Goal: Task Accomplishment & Management: Use online tool/utility

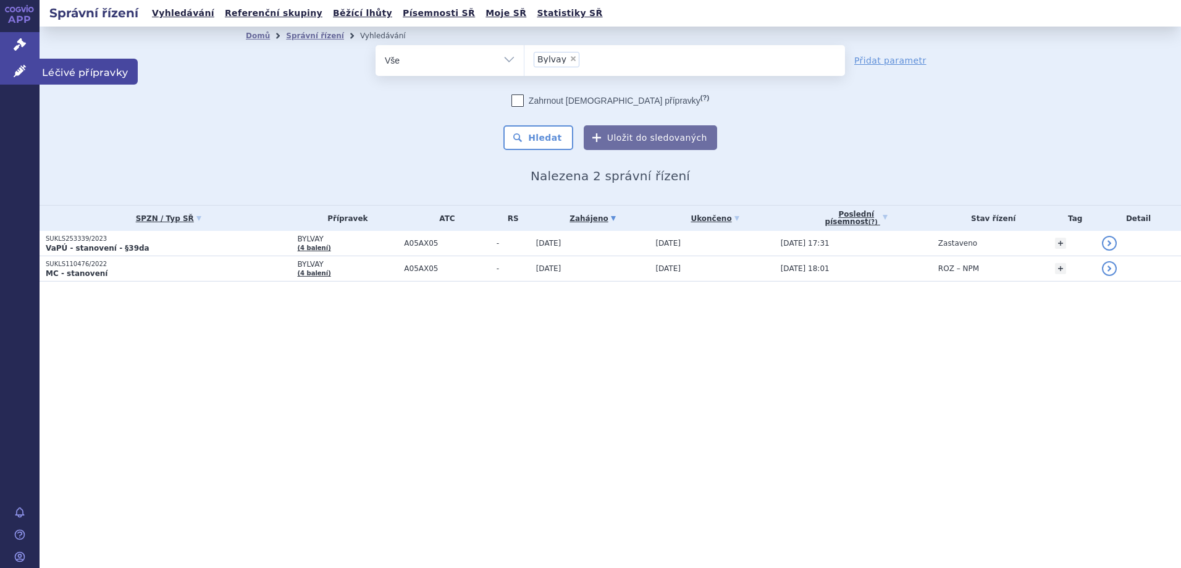
click at [83, 70] on span "Léčivé přípravky" at bounding box center [89, 72] width 98 height 26
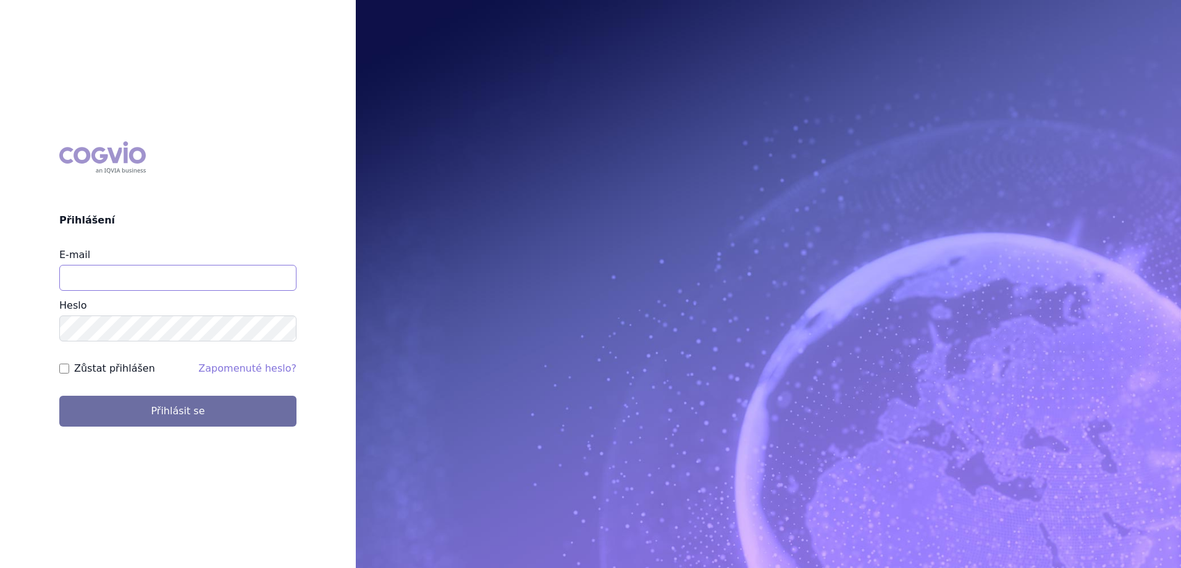
click at [172, 270] on input "E-mail" at bounding box center [177, 278] width 237 height 26
type input "[EMAIL_ADDRESS][PERSON_NAME][PERSON_NAME][DOMAIN_NAME]"
click at [59, 396] on button "Přihlásit se" at bounding box center [177, 411] width 237 height 31
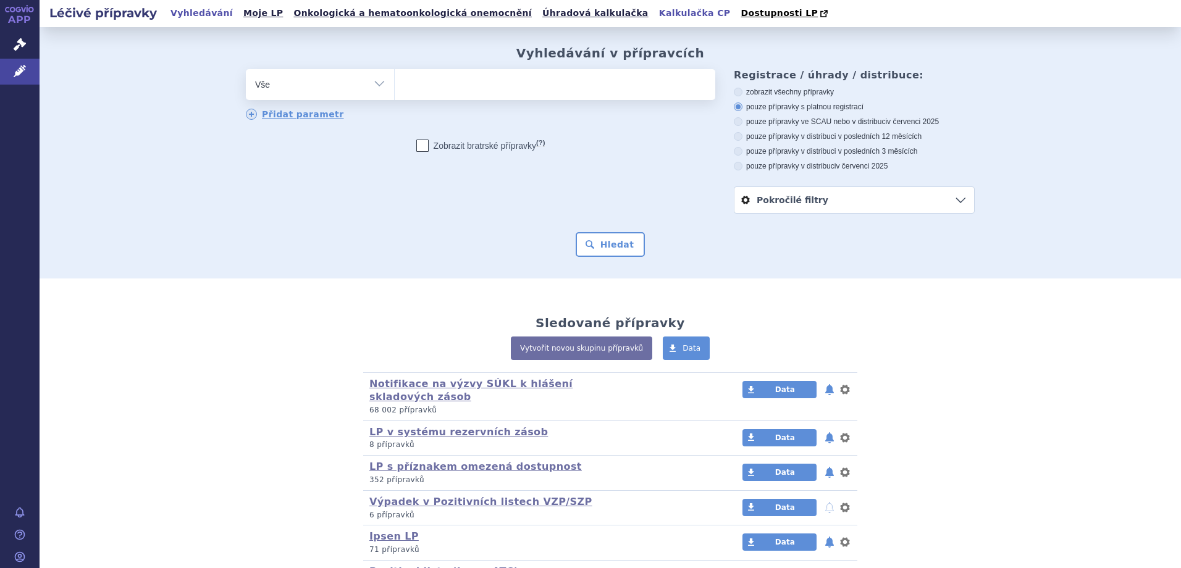
click at [655, 10] on link "Kalkulačka CP" at bounding box center [694, 13] width 79 height 17
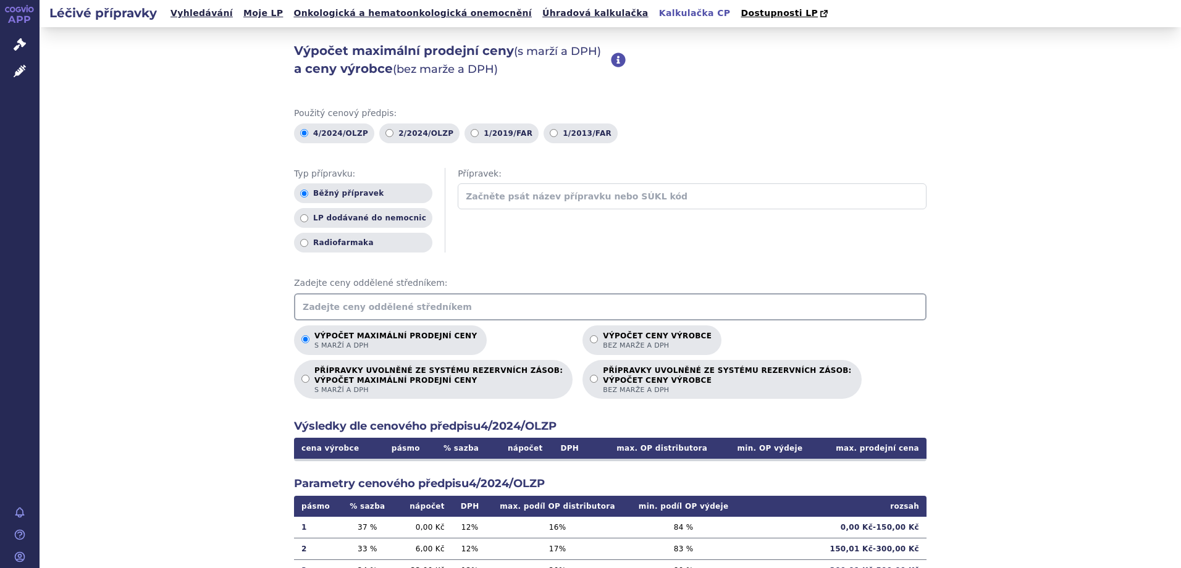
click at [463, 311] on input "text" at bounding box center [610, 306] width 632 height 27
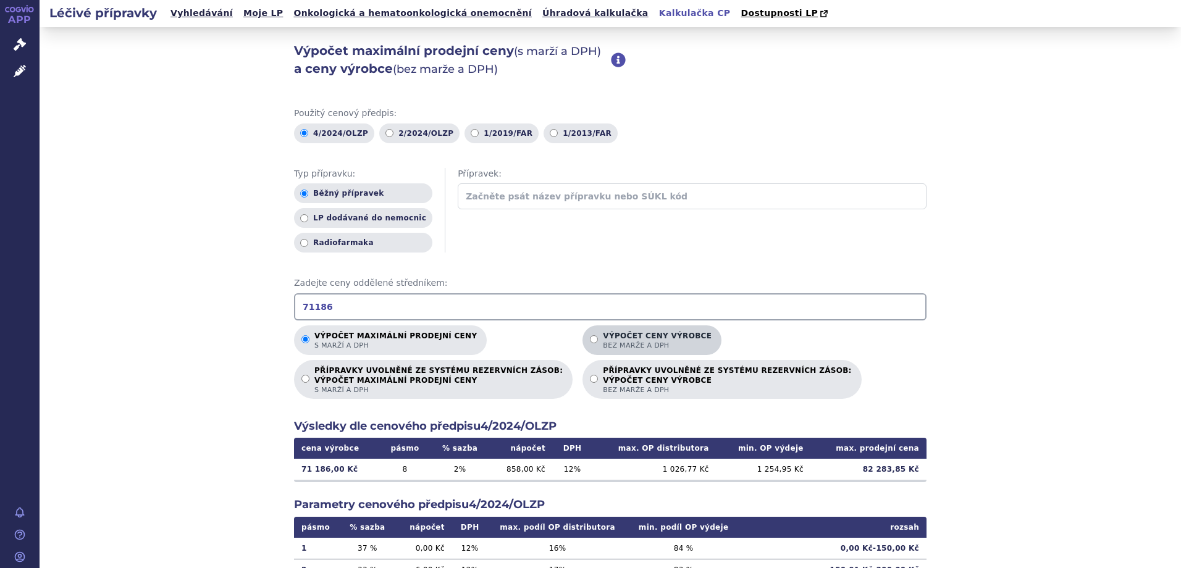
type input "71186"
click at [616, 341] on p "Výpočet ceny výrobce bez marže a DPH" at bounding box center [657, 341] width 109 height 19
click at [598, 341] on input "Výpočet ceny výrobce bez marže a DPH" at bounding box center [594, 339] width 8 height 8
radio input "true"
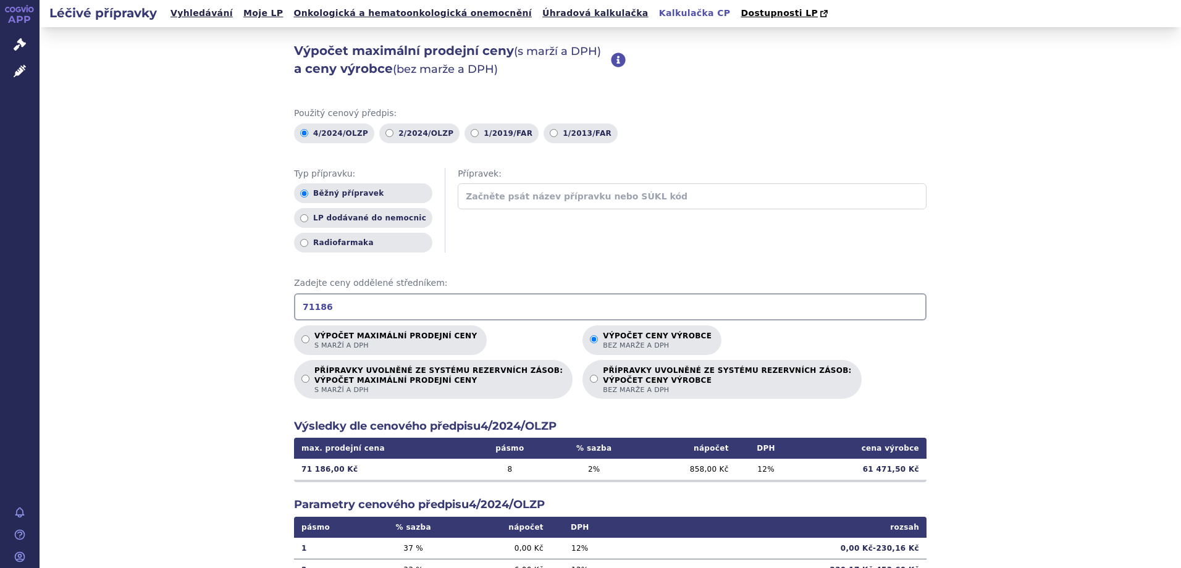
drag, startPoint x: 331, startPoint y: 311, endPoint x: 257, endPoint y: 311, distance: 74.1
click at [257, 311] on div "Výpočet maximální prodejní ceny (s marží a DPH) a ceny výrobce (bez marže a DPH…" at bounding box center [610, 387] width 1141 height 721
click at [312, 312] on input "89 466" at bounding box center [610, 306] width 632 height 27
type input "89466"
click at [386, 337] on p "Výpočet maximální prodejní ceny s marží a DPH" at bounding box center [395, 341] width 162 height 19
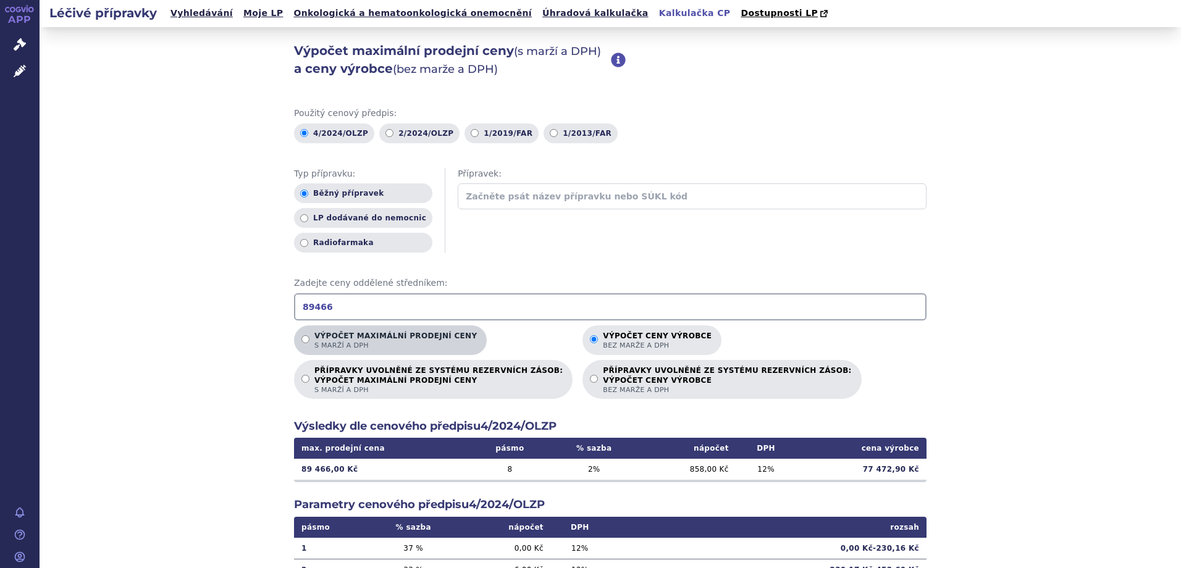
click at [309, 337] on input "Výpočet maximální prodejní ceny s marží a DPH" at bounding box center [305, 339] width 8 height 8
radio input "true"
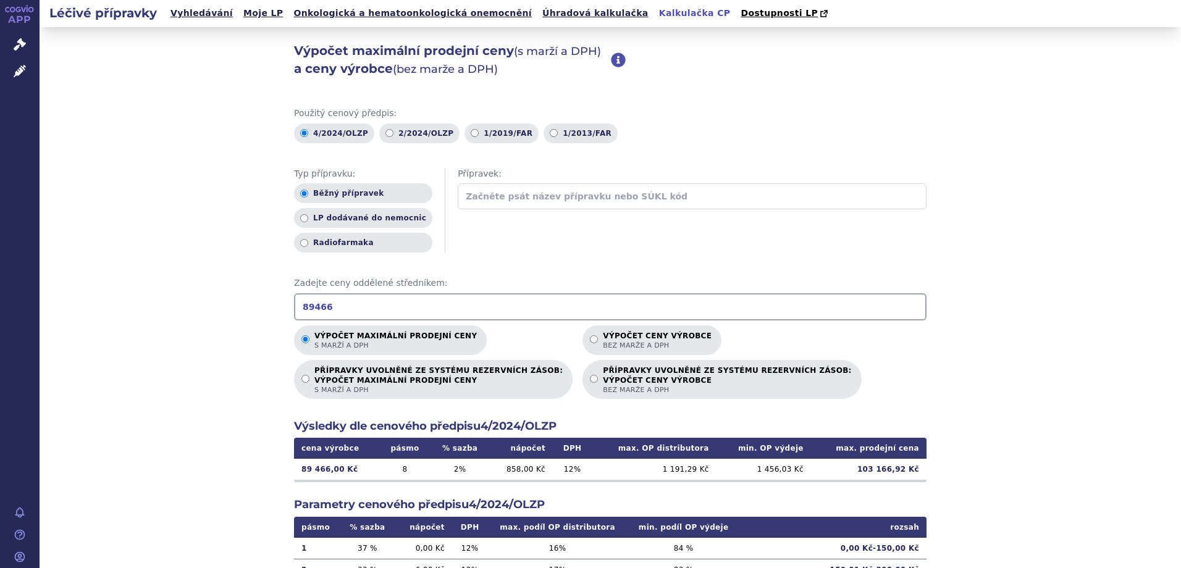
click at [165, 282] on div "Výpočet maximální prodejní ceny (s marží a DPH) a ceny výrobce (bez marže a DPH…" at bounding box center [610, 387] width 1141 height 721
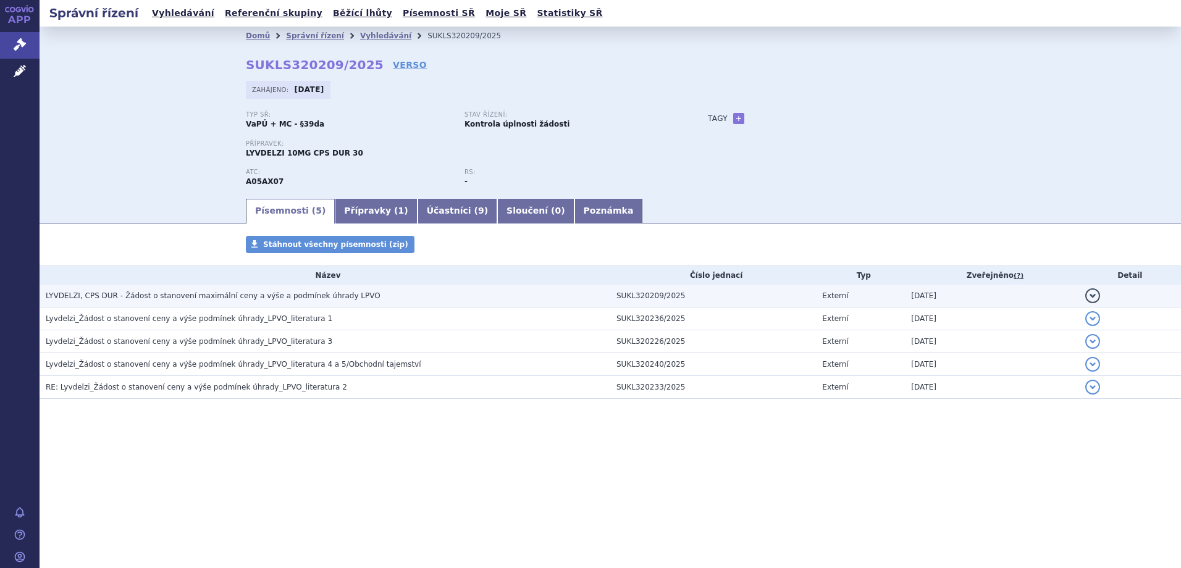
click at [216, 293] on span "LYVDELZI, CPS DUR - Žádost o stanovení maximální ceny a výše a podmínek úhrady …" at bounding box center [213, 295] width 335 height 9
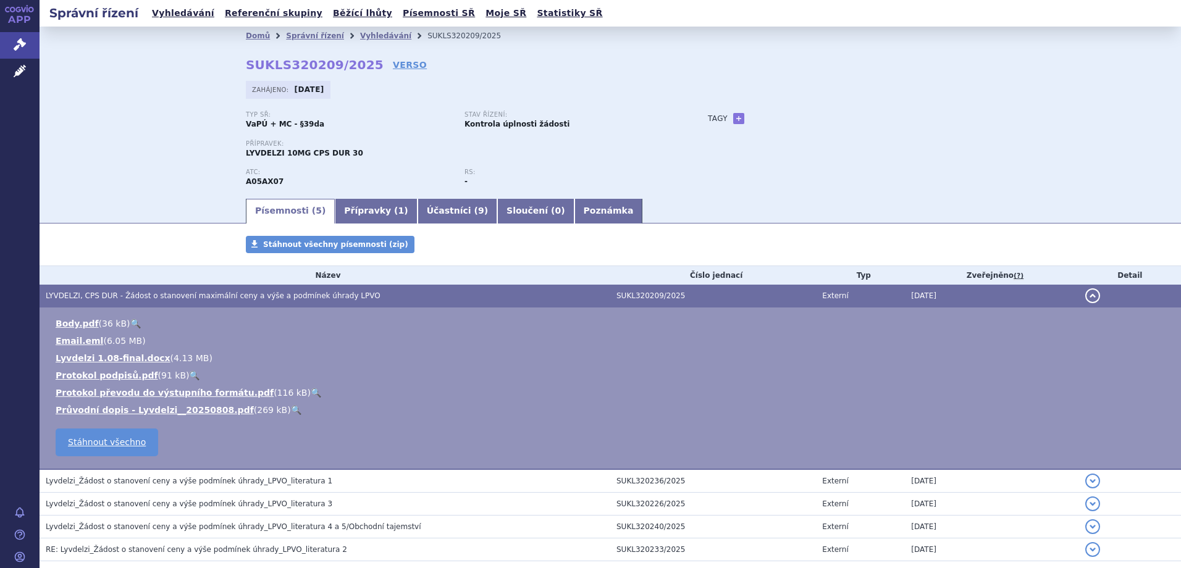
click at [291, 410] on link "🔍" at bounding box center [296, 410] width 10 height 10
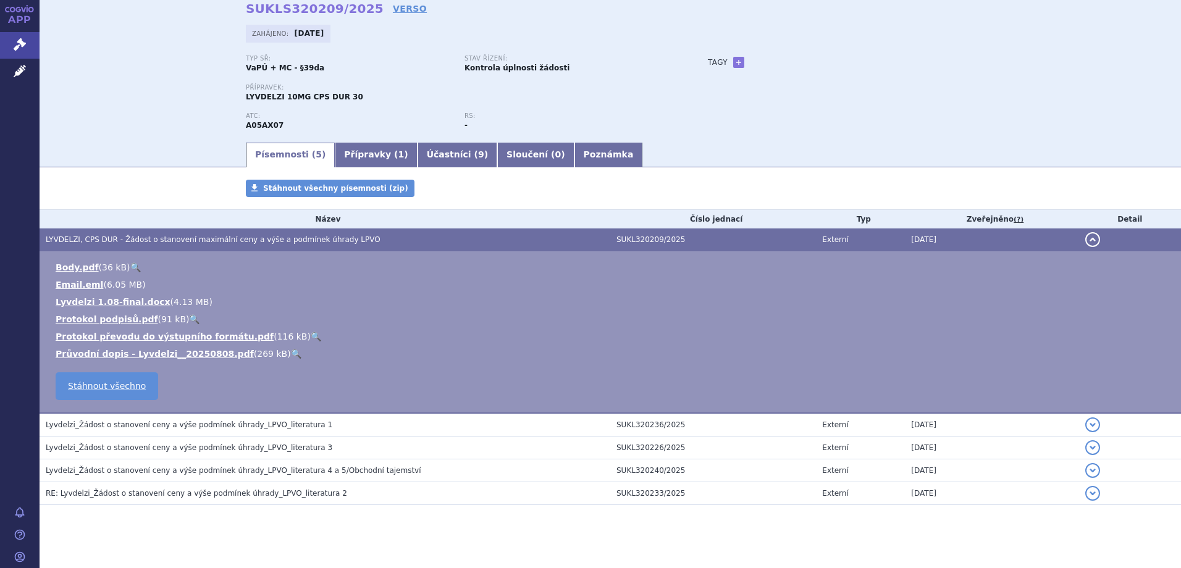
scroll to position [67, 0]
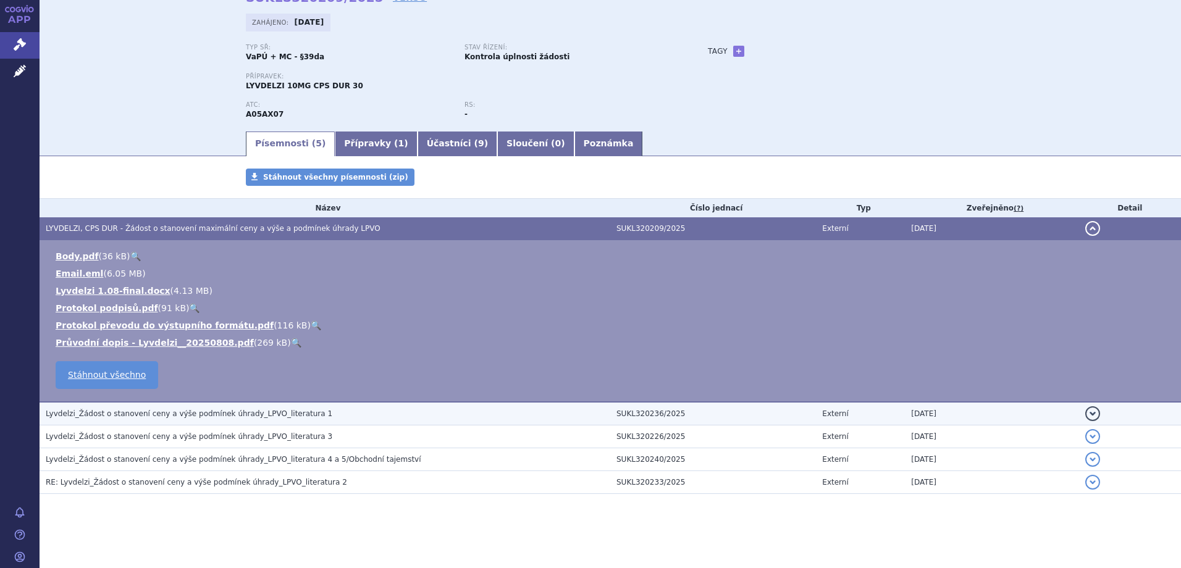
click at [296, 417] on h3 "Lyvdelzi_Žádost o stanovení ceny a výše podmínek úhrady_LPVO_literatura 1" at bounding box center [328, 414] width 564 height 12
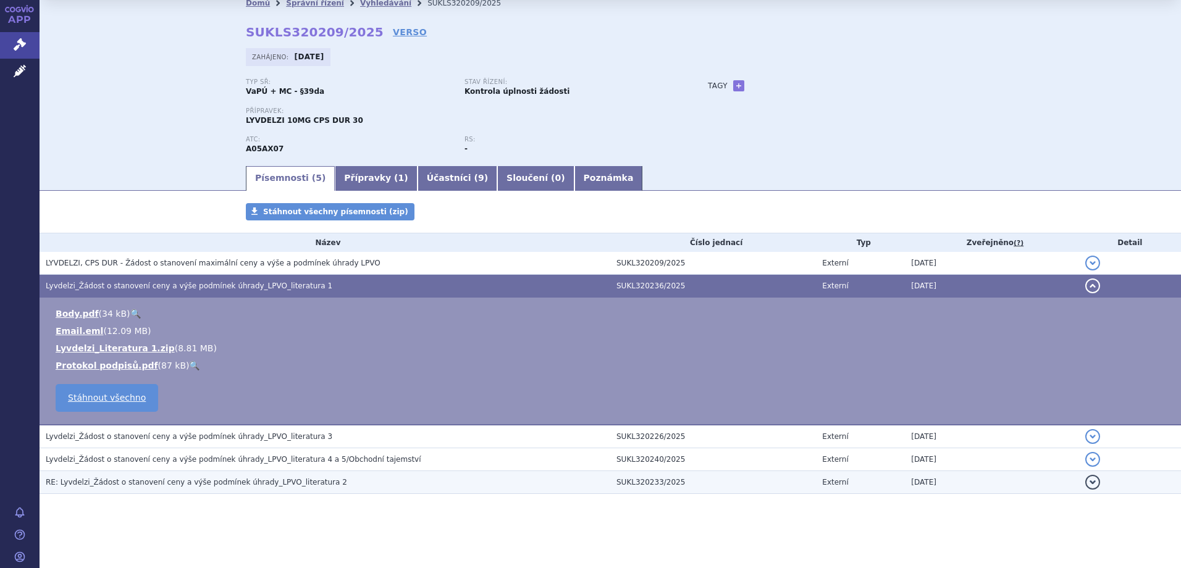
click at [298, 488] on h3 "RE: Lyvdelzi_Žádost o stanovení ceny a výše podmínek úhrady_LPVO_literatura 2" at bounding box center [328, 482] width 564 height 12
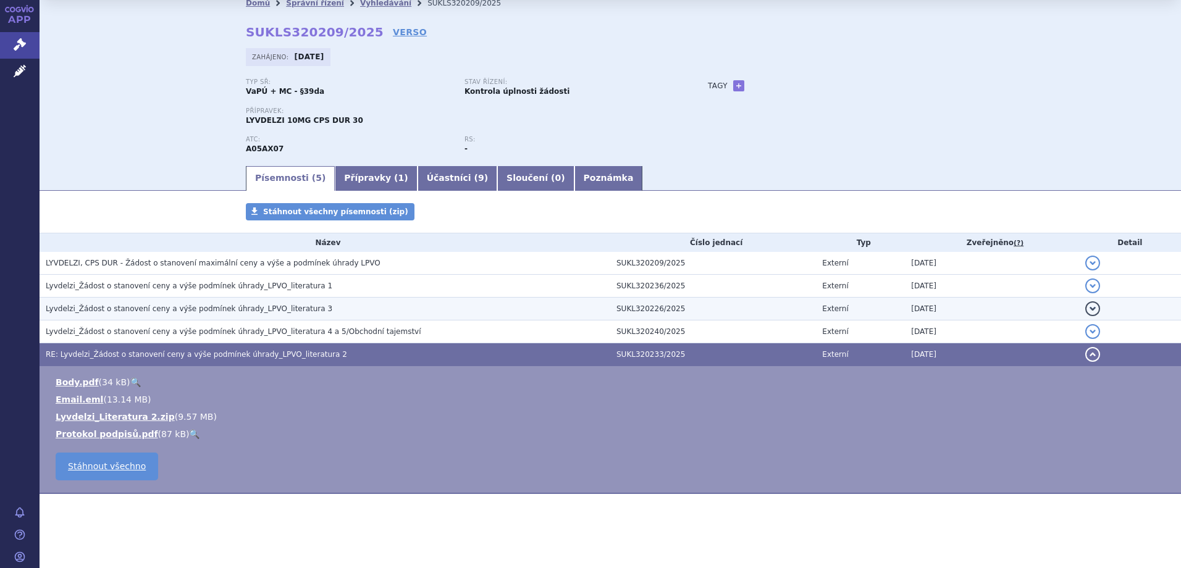
click at [280, 309] on span "Lyvdelzi_Žádost o stanovení ceny a výše podmínek úhrady_LPVO_literatura 3" at bounding box center [189, 308] width 287 height 9
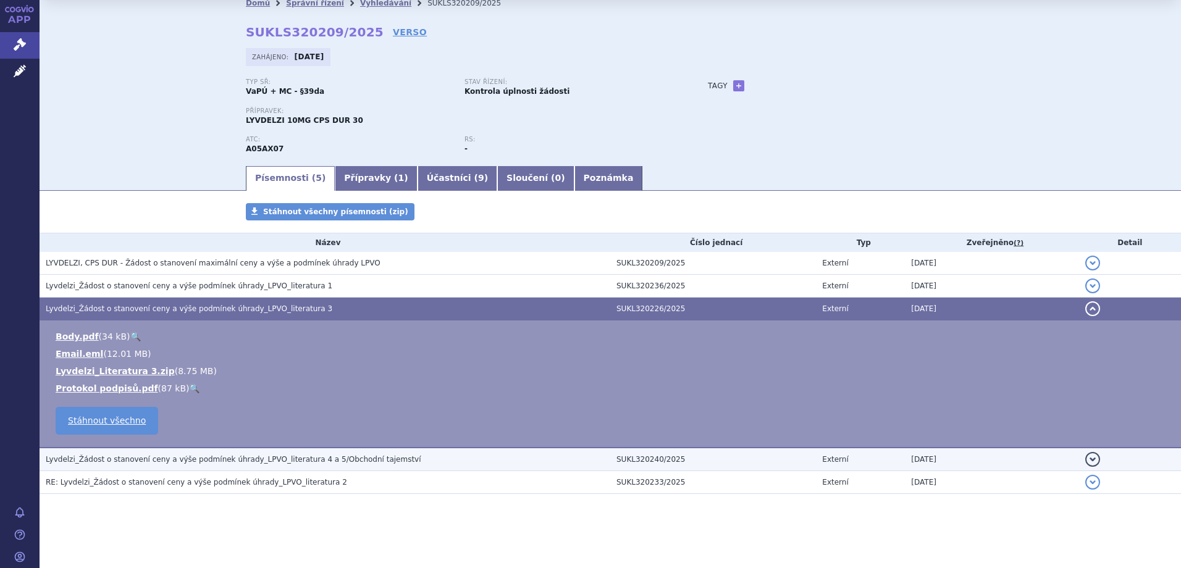
click at [308, 458] on span "Lyvdelzi_Žádost o stanovení ceny a výše podmínek úhrady_LPVO_literatura 4 a 5/O…" at bounding box center [233, 459] width 375 height 9
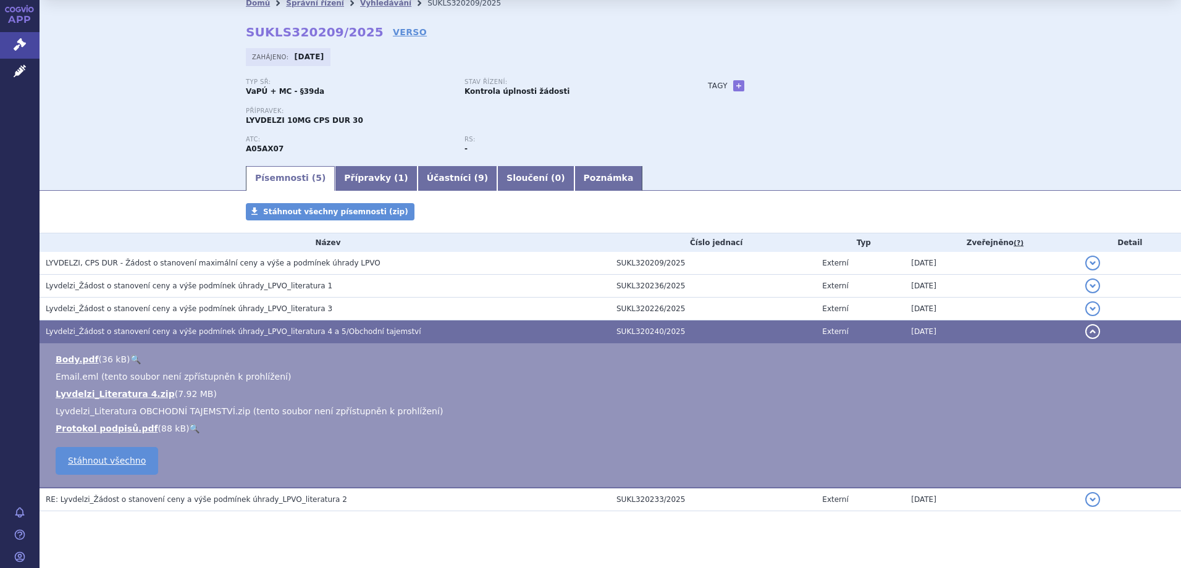
scroll to position [50, 0]
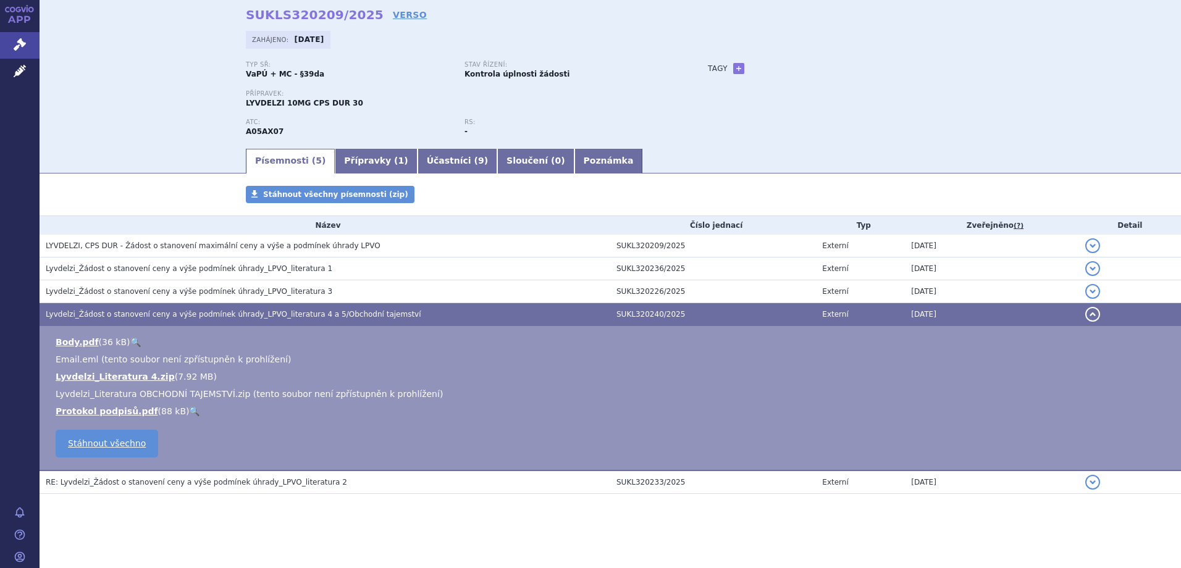
click at [250, 395] on span "Lyvdelzi_Literatura OBCHODNÍ TAJEMSTVÍ.zip (tento soubor není zpřístupněn k pro…" at bounding box center [249, 394] width 387 height 10
drag, startPoint x: 250, startPoint y: 395, endPoint x: 232, endPoint y: 398, distance: 17.6
click at [232, 398] on span "Lyvdelzi_Literatura OBCHODNÍ TAJEMSTVÍ.zip (tento soubor není zpřístupněn k pro…" at bounding box center [249, 394] width 387 height 10
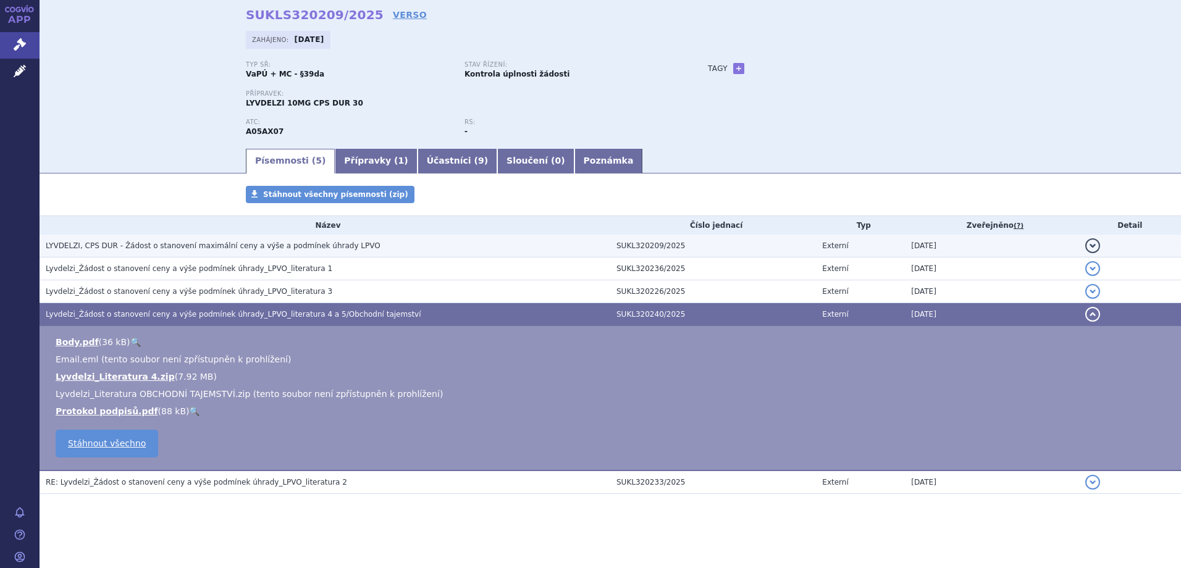
click at [217, 246] on span "LYVDELZI, CPS DUR - Žádost o stanovení maximální ceny a výše a podmínek úhrady …" at bounding box center [213, 245] width 335 height 9
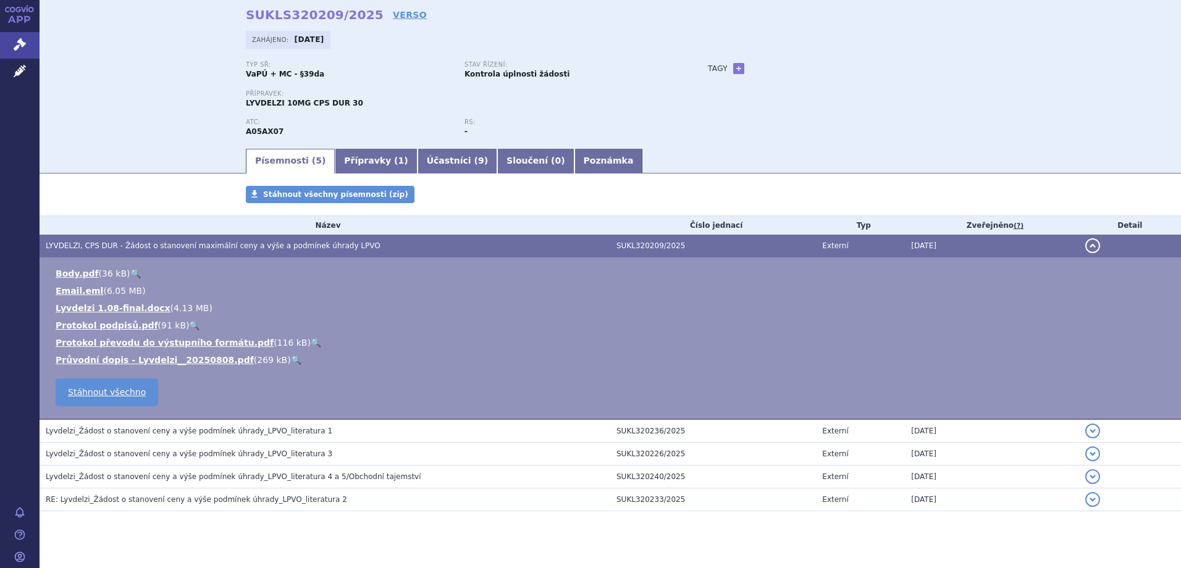
scroll to position [67, 0]
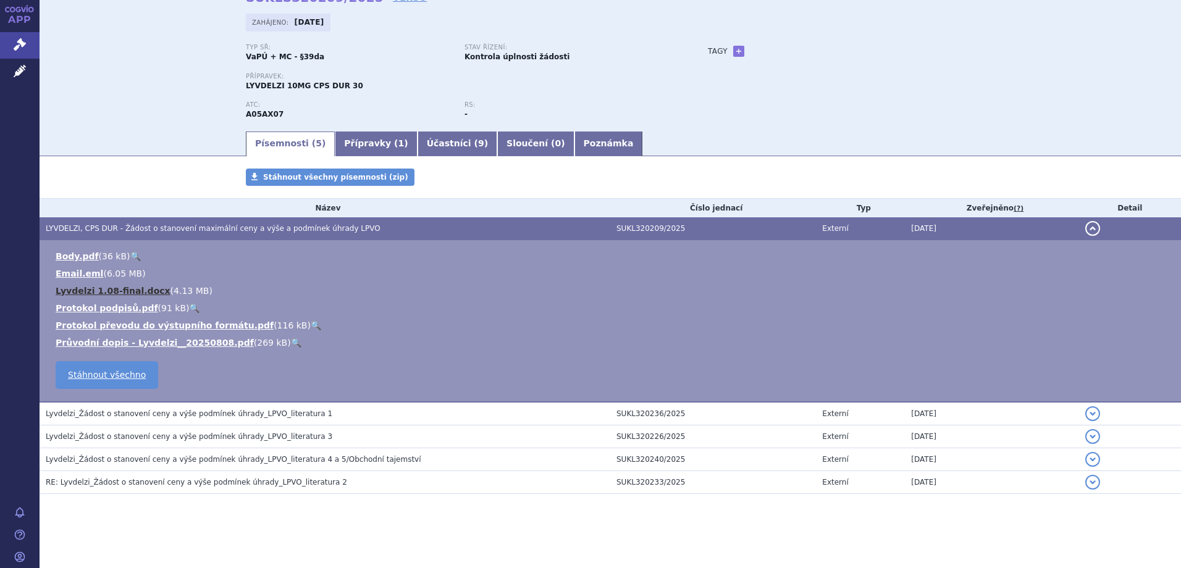
click at [115, 288] on link "Lyvdelzi 1.08-final.docx" at bounding box center [113, 291] width 115 height 10
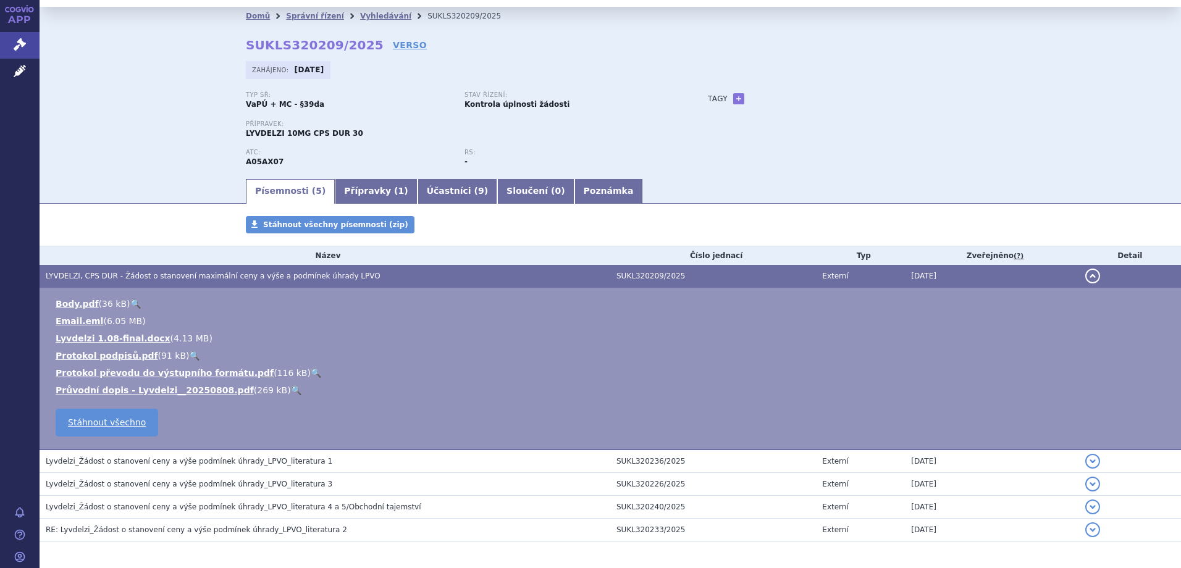
scroll to position [0, 0]
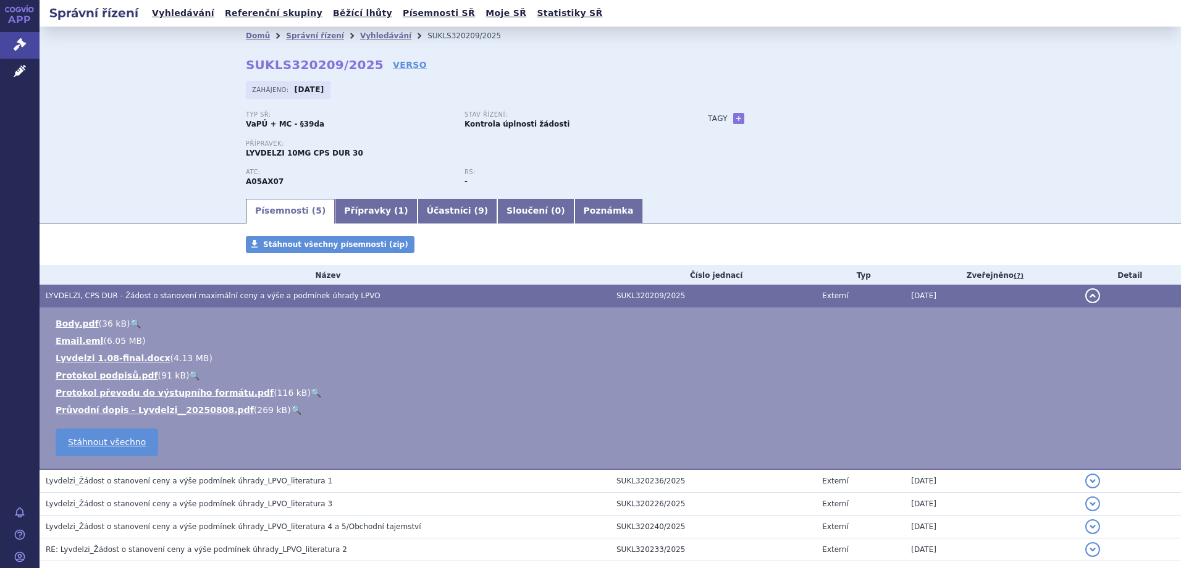
click at [291, 411] on link "🔍" at bounding box center [296, 410] width 10 height 10
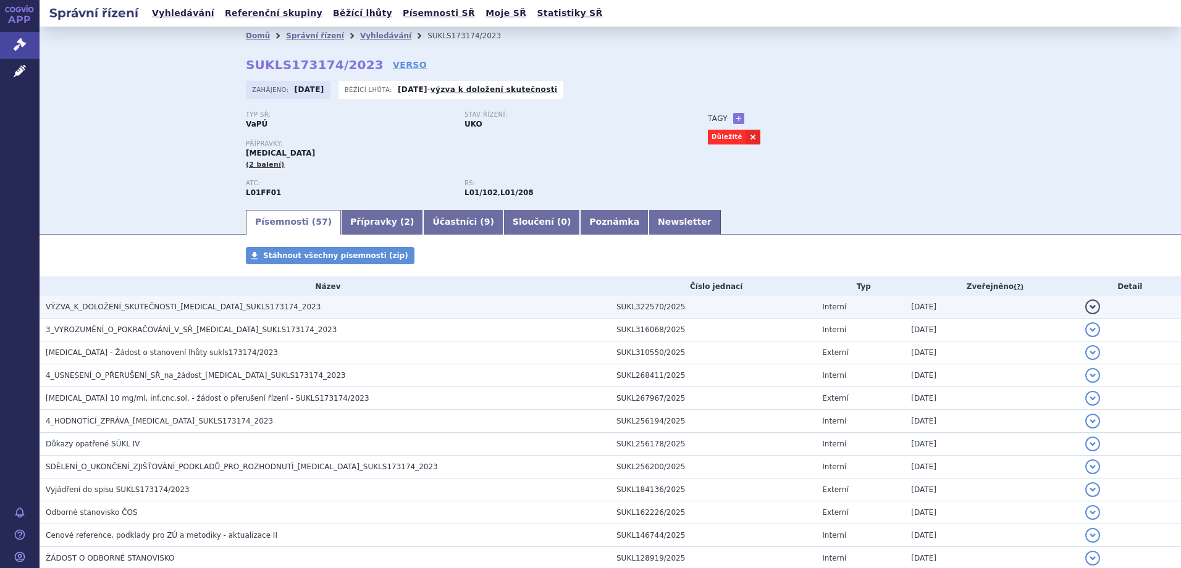
click at [187, 305] on span "VÝZVA_K_DOLOŽENÍ_SKUTEČNOSTI_OPDIVO_SUKLS173174_2023" at bounding box center [183, 307] width 275 height 9
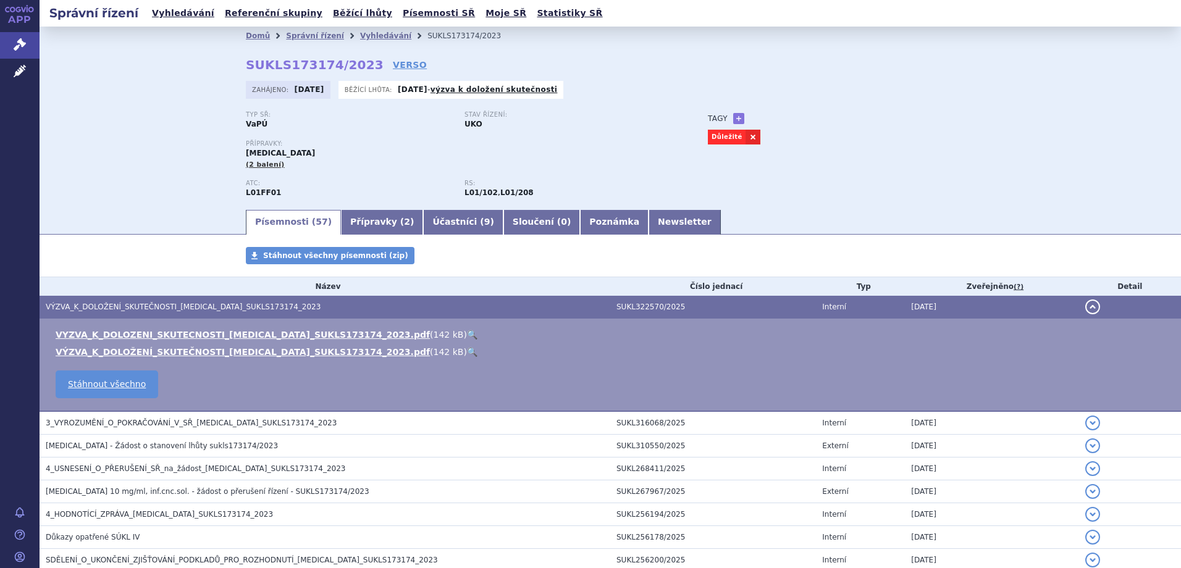
click at [467, 332] on link "🔍" at bounding box center [472, 335] width 10 height 10
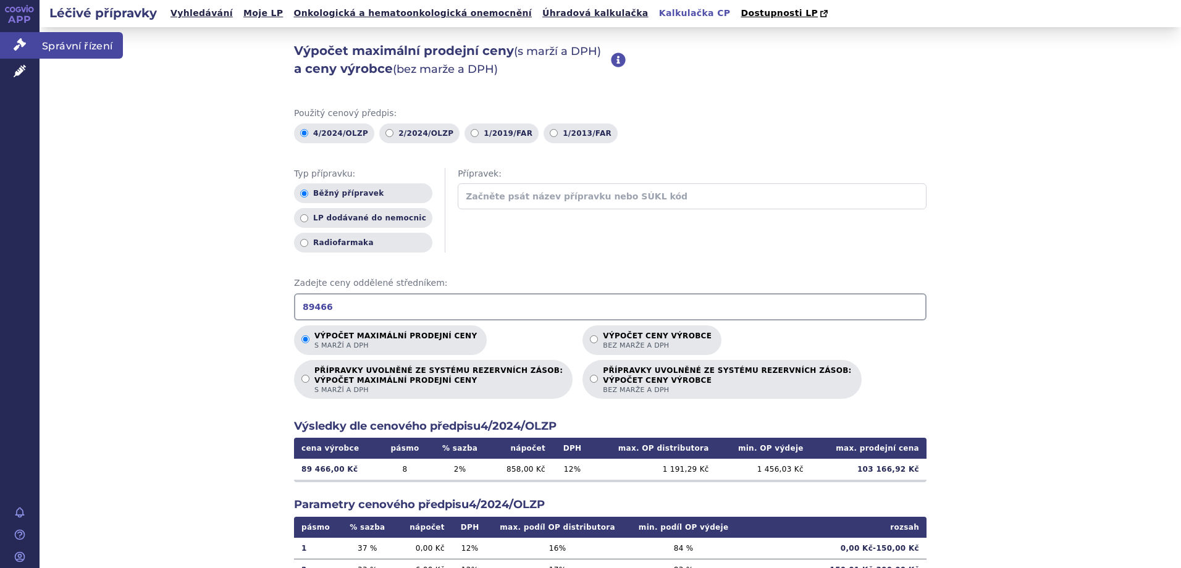
click at [57, 51] on span "Správní řízení" at bounding box center [81, 45] width 83 height 26
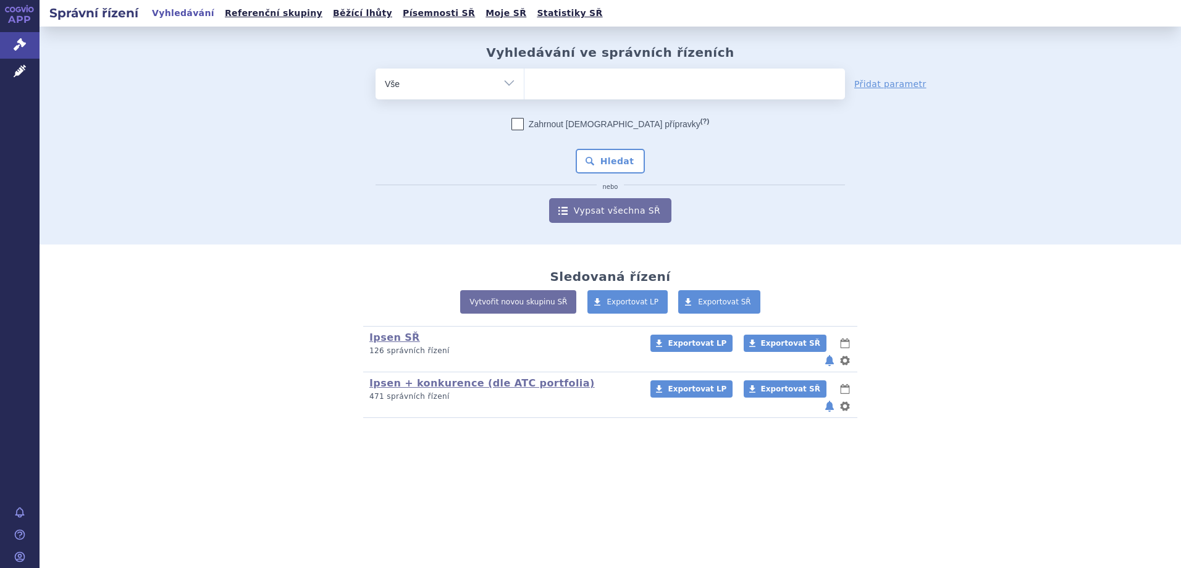
click at [569, 78] on ul at bounding box center [684, 82] width 321 height 26
click at [524, 78] on select at bounding box center [524, 83] width 1 height 31
type input "iq"
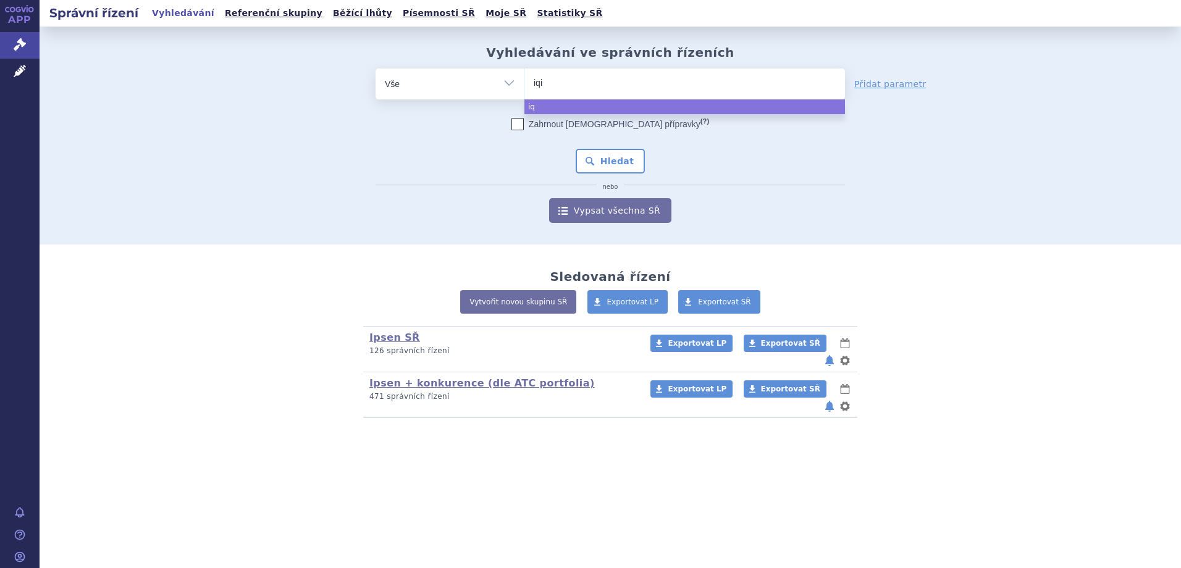
type input "iqir"
type input "iqirvo"
select select "iqirvo"
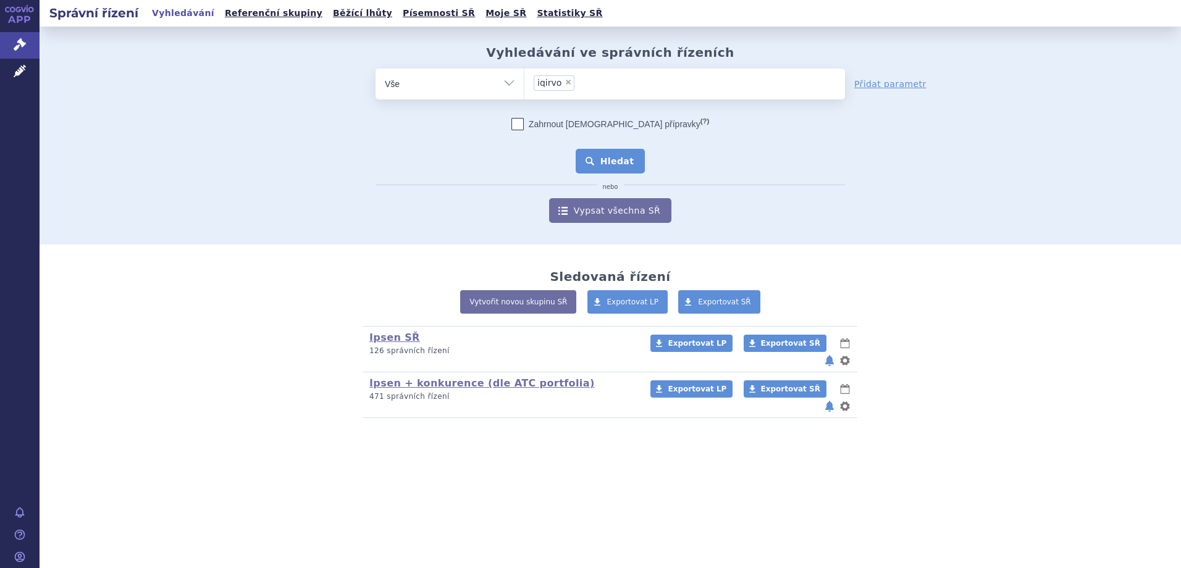
click at [604, 155] on button "Hledat" at bounding box center [611, 161] width 70 height 25
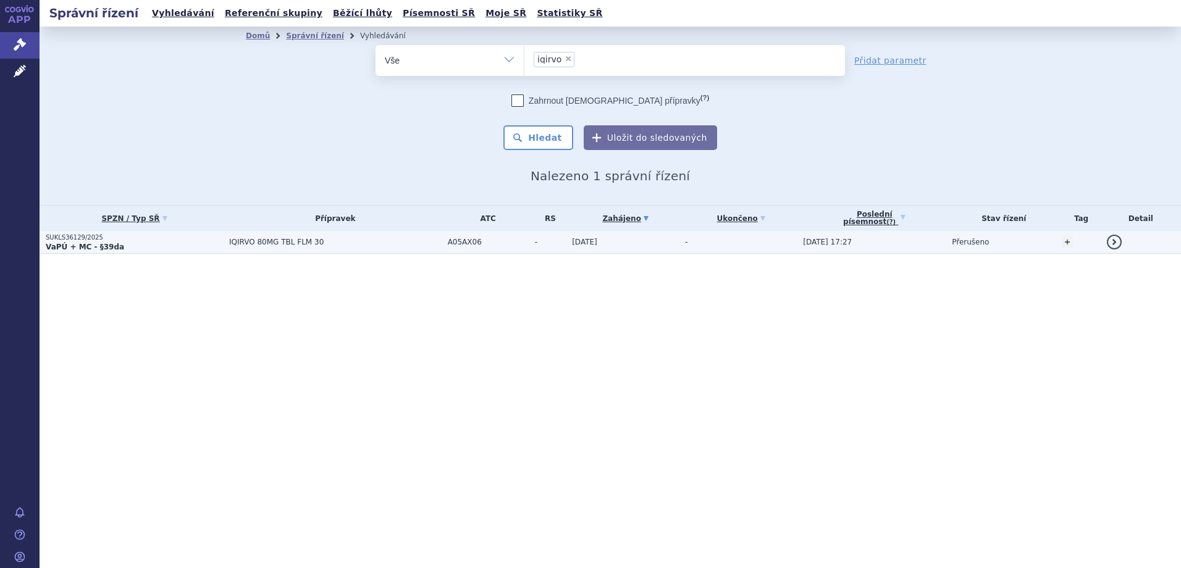
click at [136, 244] on p "VaPÚ + MC - §39da" at bounding box center [134, 247] width 177 height 10
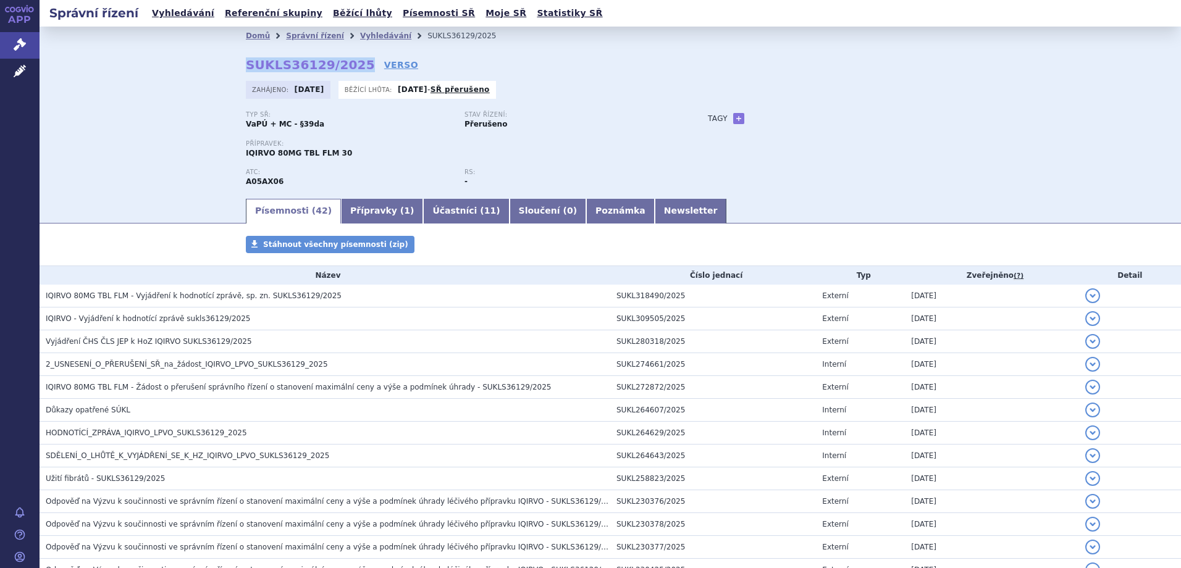
drag, startPoint x: 348, startPoint y: 66, endPoint x: 233, endPoint y: 65, distance: 114.3
click at [233, 65] on div "Domů Správní řízení Vyhledávání SUKLS36129/2025 SUKLS36129/2025 VERSO [GEOGRAPH…" at bounding box center [610, 121] width 778 height 152
copy strong "SUKLS36129/2025"
click at [73, 75] on span "Léčivé přípravky" at bounding box center [89, 72] width 98 height 26
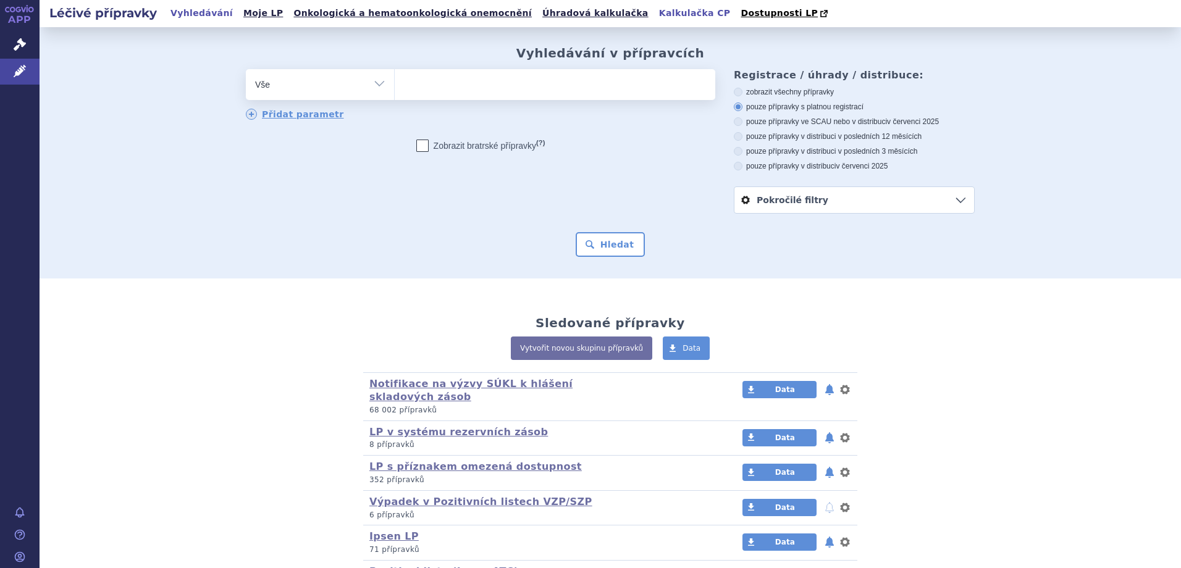
click at [655, 20] on link "Kalkulačka CP" at bounding box center [694, 13] width 79 height 17
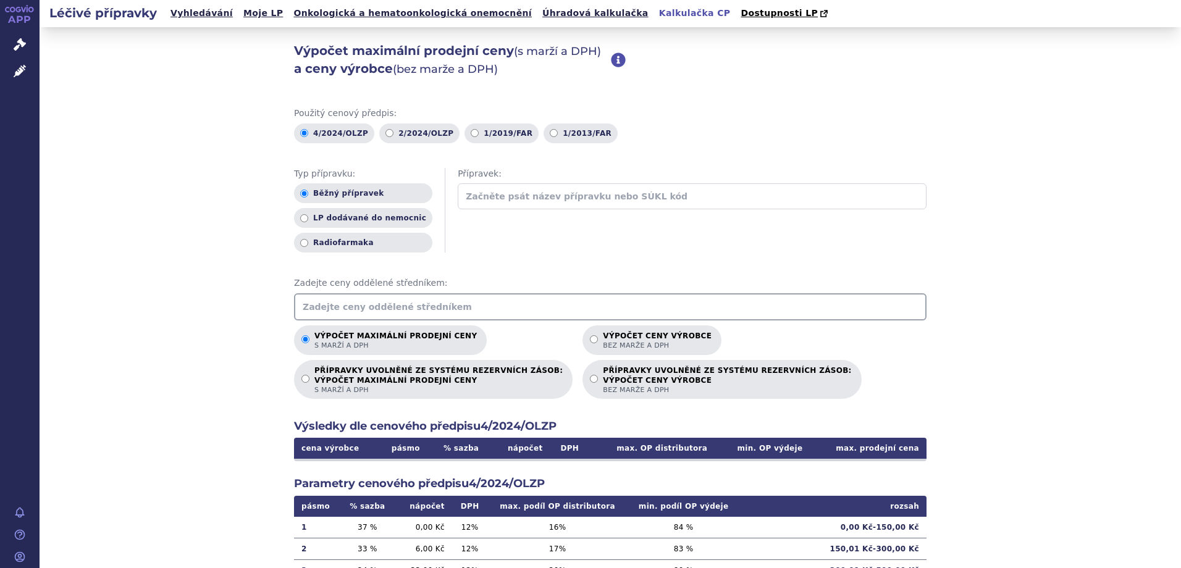
click at [372, 296] on input "text" at bounding box center [610, 306] width 632 height 27
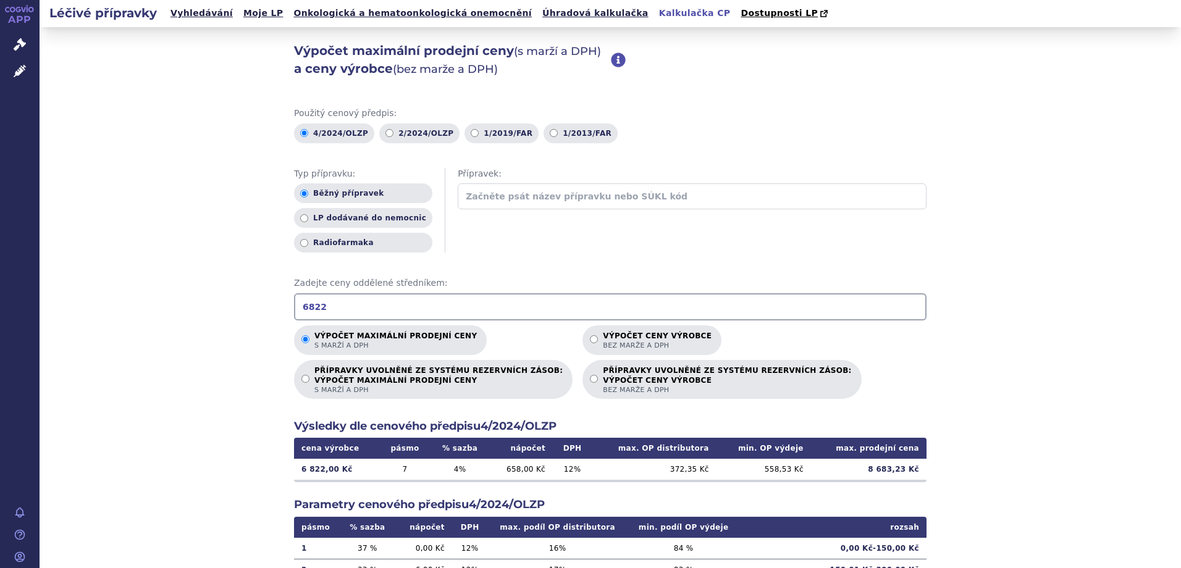
type input "6822"
click at [122, 287] on div "Výpočet maximální prodejní ceny (s marží a DPH) a ceny výrobce (bez marže a DPH…" at bounding box center [610, 387] width 1141 height 721
click at [603, 339] on p "Výpočet ceny výrobce bez marže a DPH" at bounding box center [657, 341] width 109 height 19
click at [590, 339] on input "Výpočet ceny výrobce bez marže a DPH" at bounding box center [594, 339] width 8 height 8
radio input "true"
